Goal: Answer question/provide support: Share knowledge or assist other users

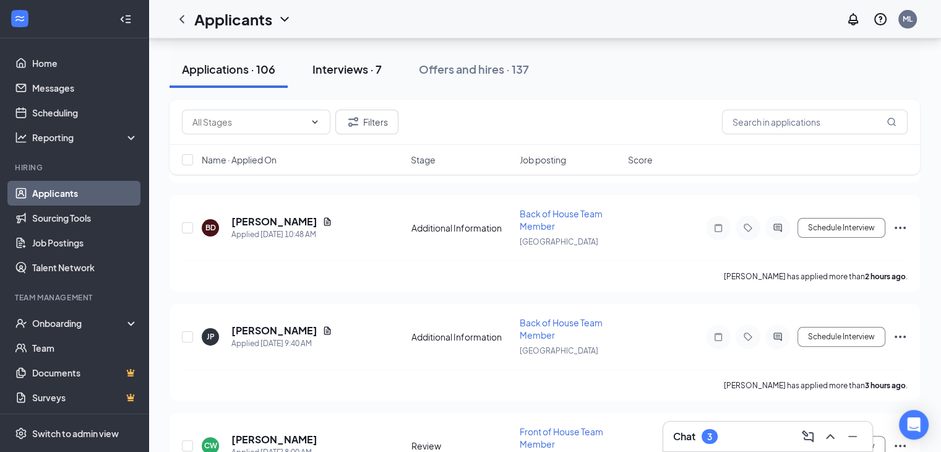
scroll to position [250, 0]
click at [366, 64] on div "Interviews · 7" at bounding box center [346, 68] width 69 height 15
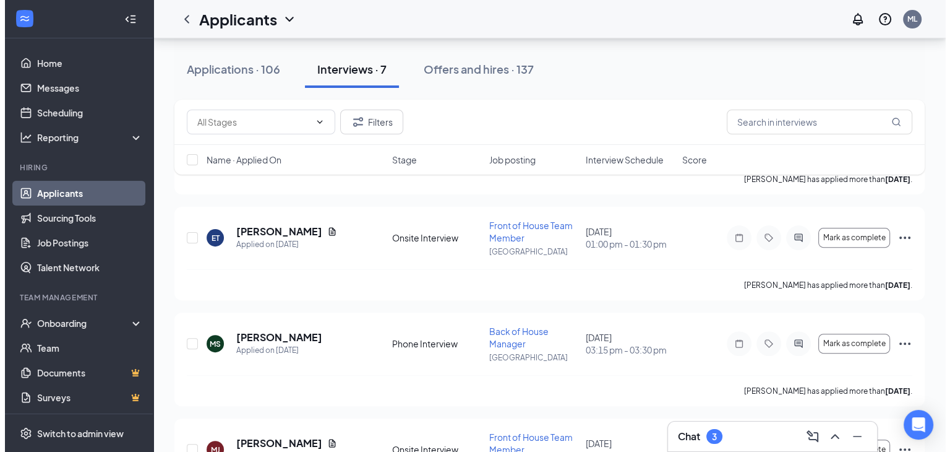
scroll to position [349, 0]
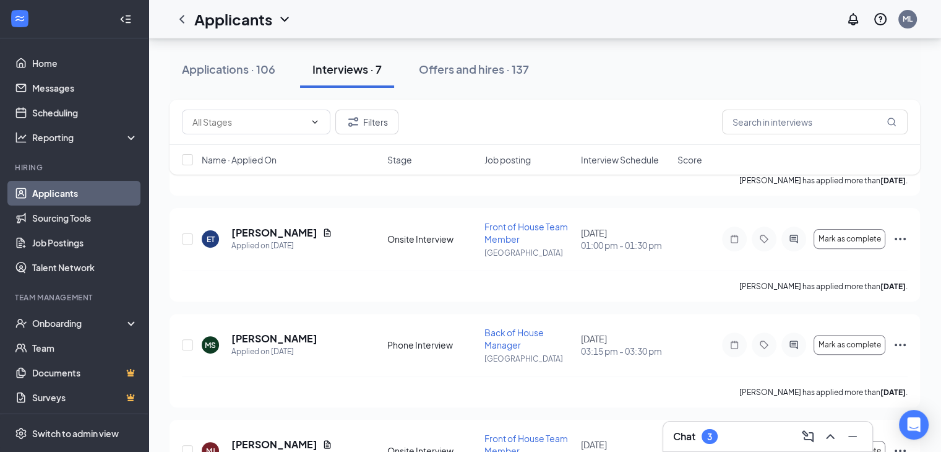
click at [606, 296] on div "[PERSON_NAME] has applied more than [DATE] ." at bounding box center [545, 285] width 726 height 31
click at [257, 230] on h5 "[PERSON_NAME]" at bounding box center [274, 233] width 86 height 14
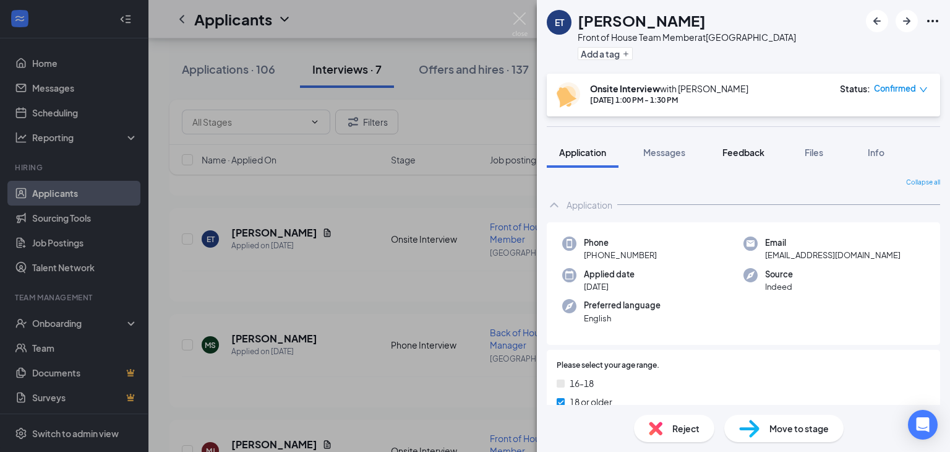
click at [737, 150] on span "Feedback" at bounding box center [743, 152] width 42 height 11
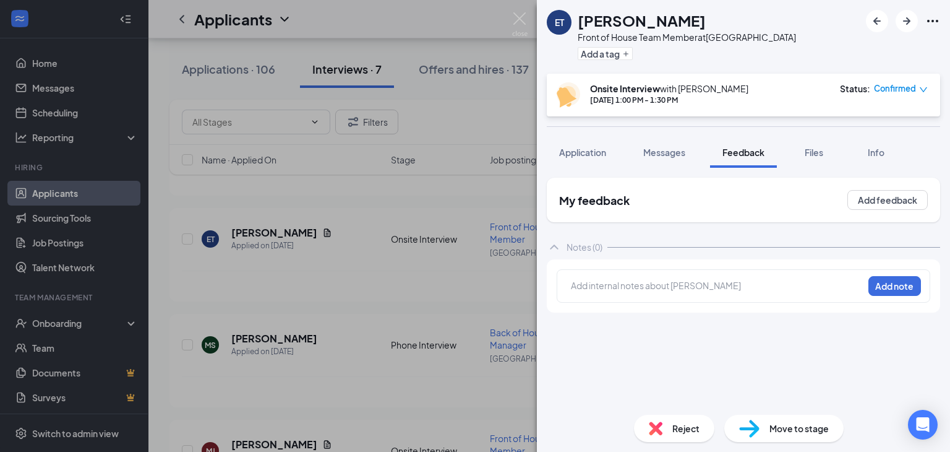
click at [630, 293] on div at bounding box center [717, 287] width 291 height 16
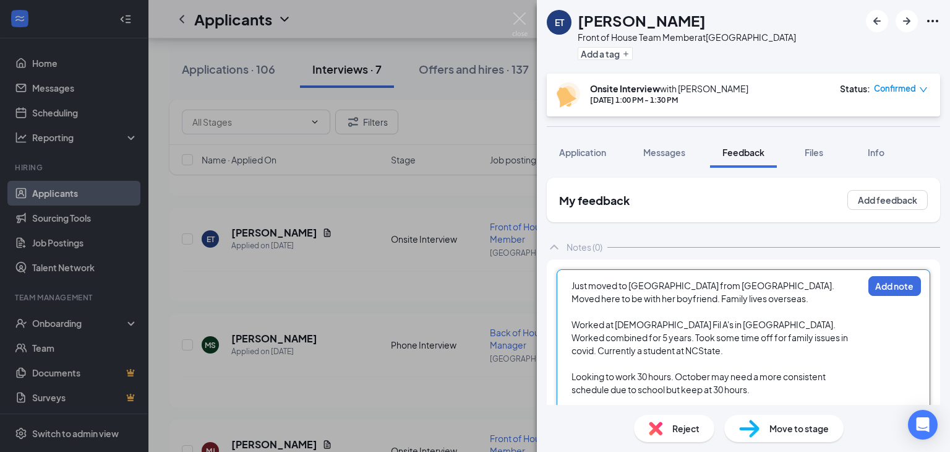
scroll to position [34, 0]
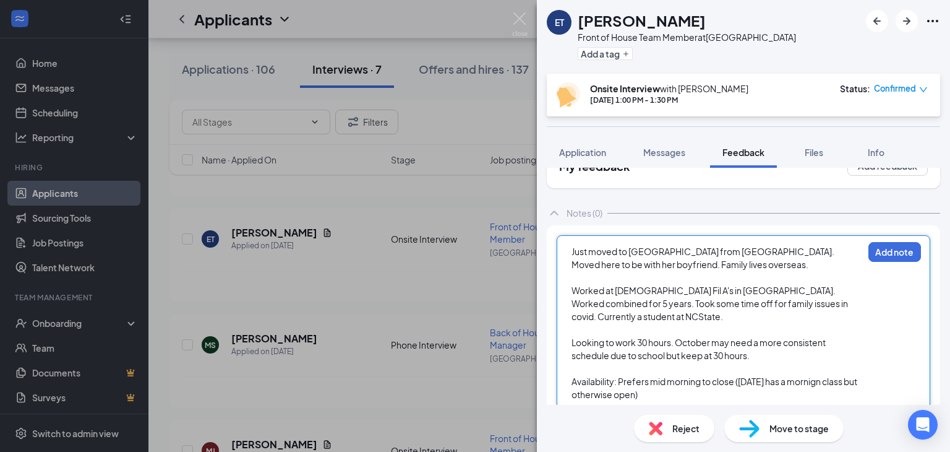
click at [830, 379] on span "Availability: Prefers mid morning to close ([DATE] has a mornign class but othe…" at bounding box center [715, 387] width 287 height 24
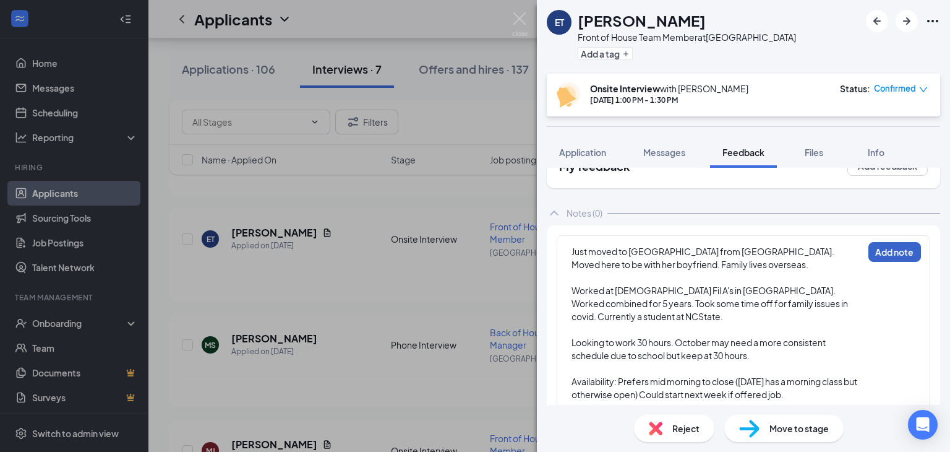
click at [888, 253] on button "Add note" at bounding box center [894, 252] width 53 height 20
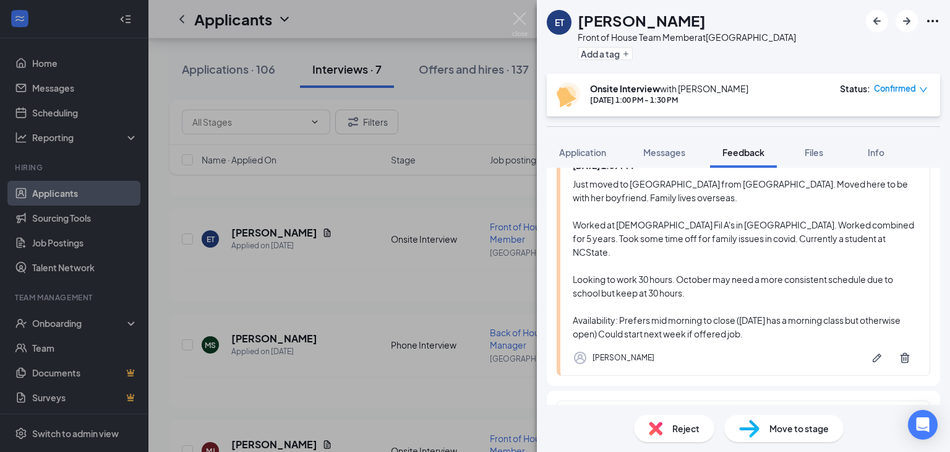
scroll to position [0, 0]
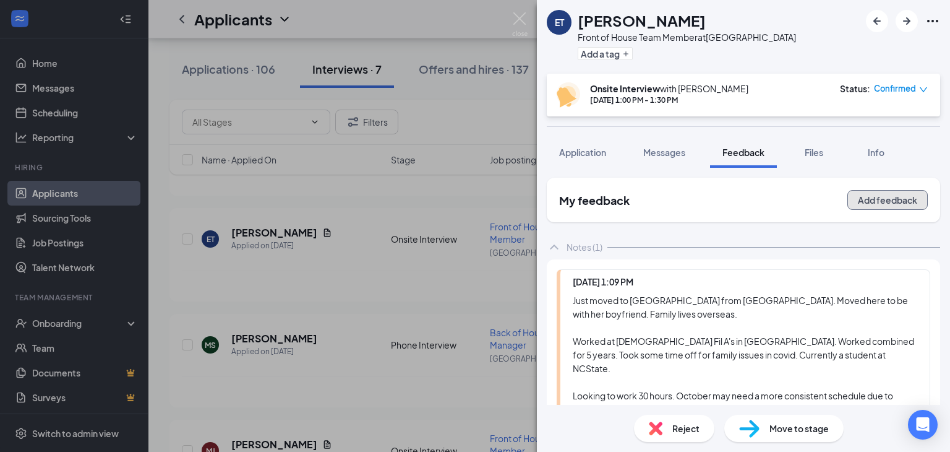
click at [847, 198] on button "Add feedback" at bounding box center [887, 200] width 80 height 20
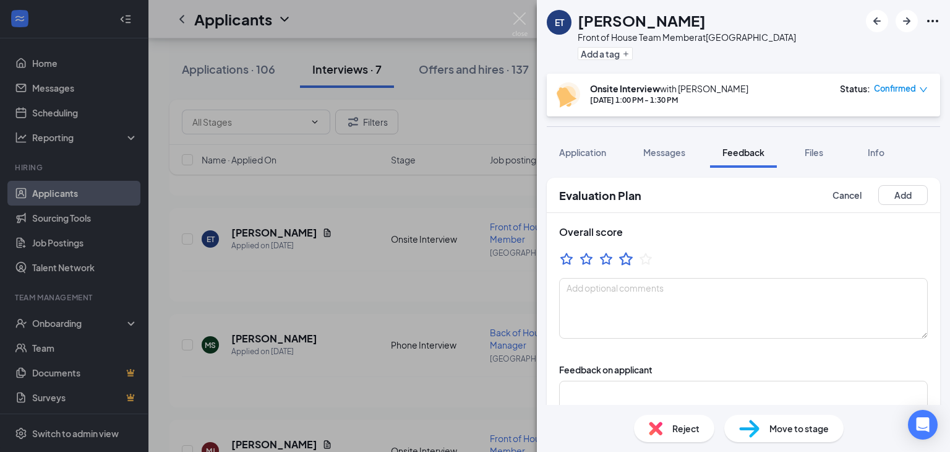
click at [632, 258] on icon "StarBorder" at bounding box center [626, 259] width 16 height 16
click at [606, 300] on textarea at bounding box center [743, 308] width 369 height 61
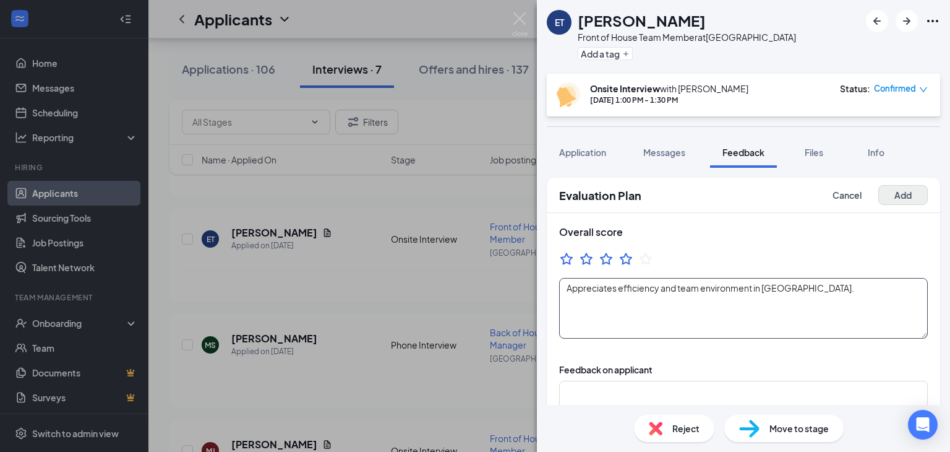
type textarea "Appreciates efficiency and team environment in [GEOGRAPHIC_DATA]."
click at [890, 199] on button "Add" at bounding box center [902, 195] width 49 height 20
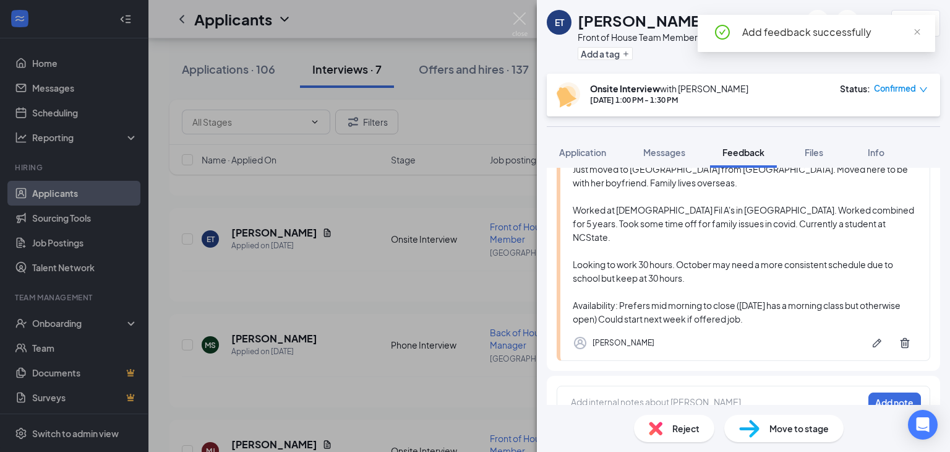
scroll to position [287, 0]
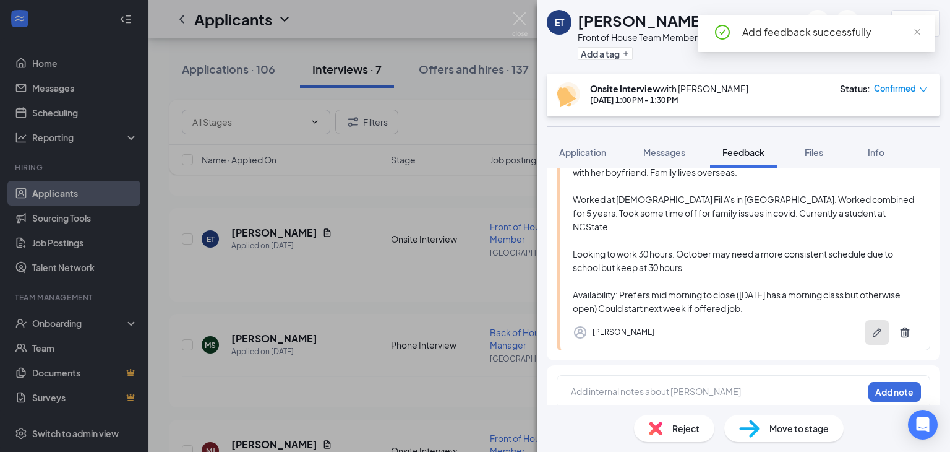
click at [873, 328] on icon "Pen" at bounding box center [877, 332] width 9 height 9
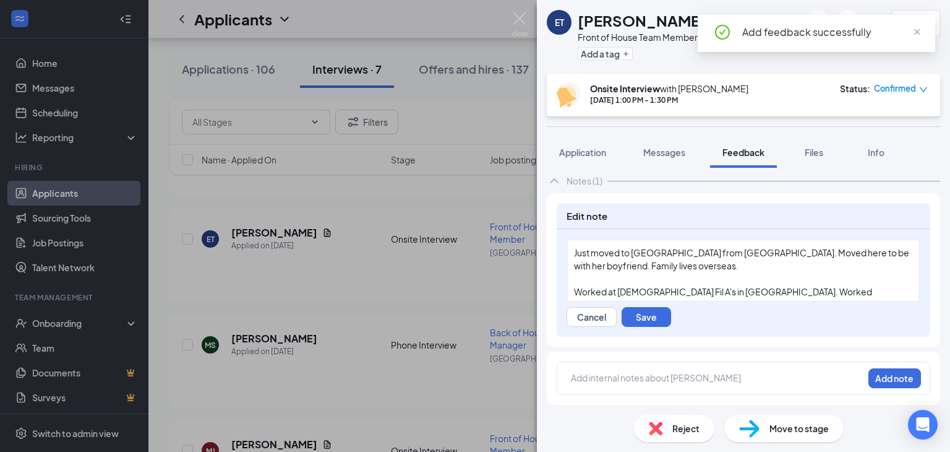
scroll to position [211, 0]
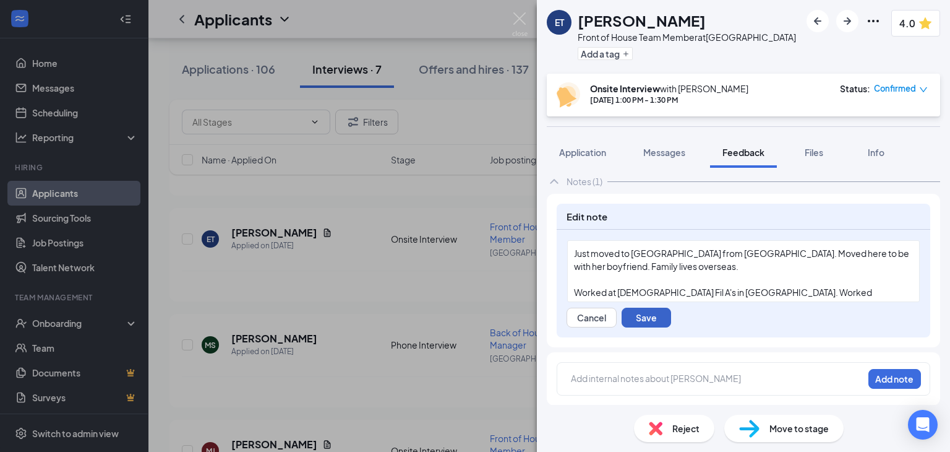
click at [635, 318] on button "Save" at bounding box center [646, 317] width 49 height 20
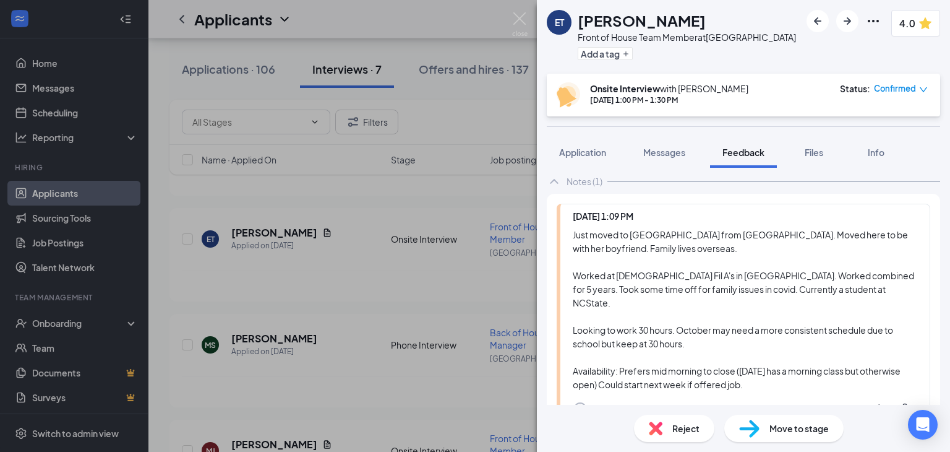
scroll to position [287, 0]
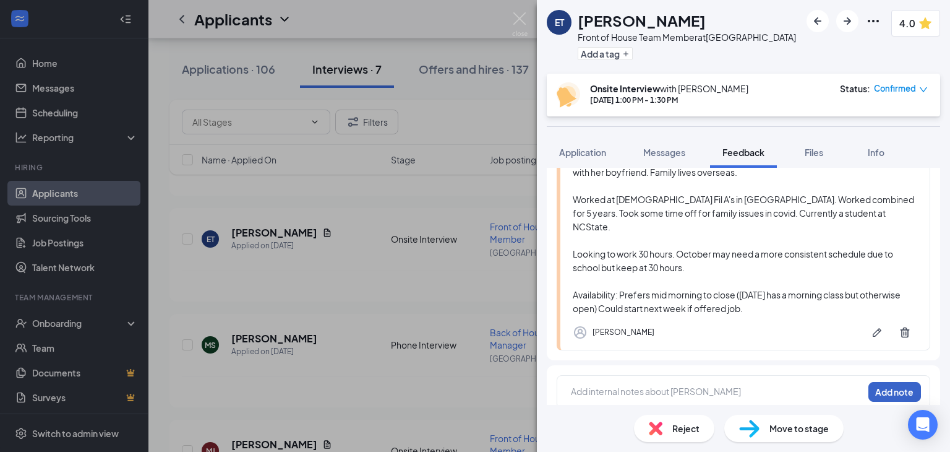
click at [875, 382] on button "Add note" at bounding box center [894, 392] width 53 height 20
click at [685, 375] on div "Add internal notes about [PERSON_NAME] Add note" at bounding box center [744, 391] width 374 height 33
click at [754, 389] on div "Add internal notes about [PERSON_NAME] Add note" at bounding box center [744, 391] width 374 height 33
click at [696, 385] on div at bounding box center [717, 391] width 291 height 13
click at [635, 385] on div at bounding box center [717, 391] width 291 height 13
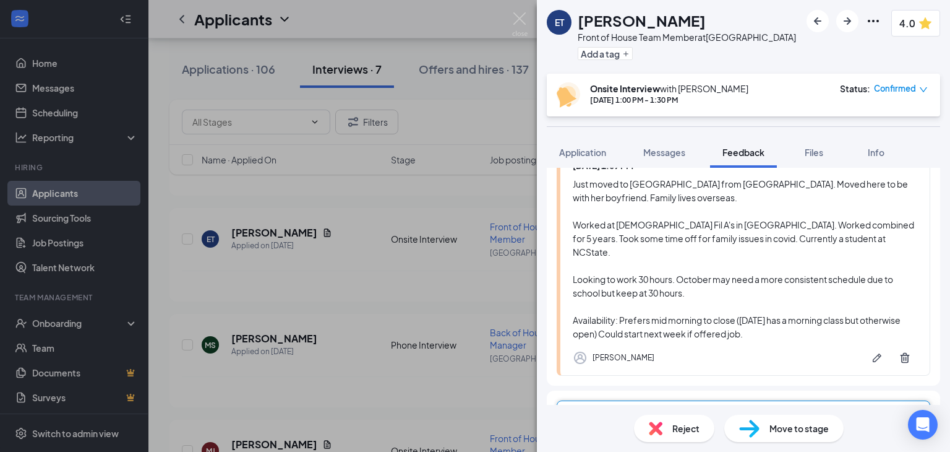
scroll to position [258, 0]
